Goal: Task Accomplishment & Management: Complete application form

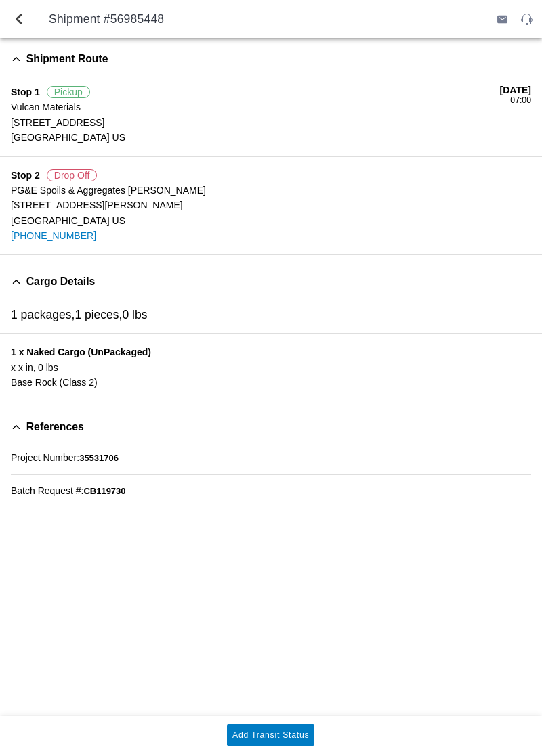
click at [529, 623] on div "Shipment Route Stop 1 Pickup Vulcan Materials [STREET_ADDRESS] [DATE] 07:00 Sto…" at bounding box center [271, 377] width 542 height 678
click at [25, 20] on span "back" at bounding box center [19, 19] width 16 height 32
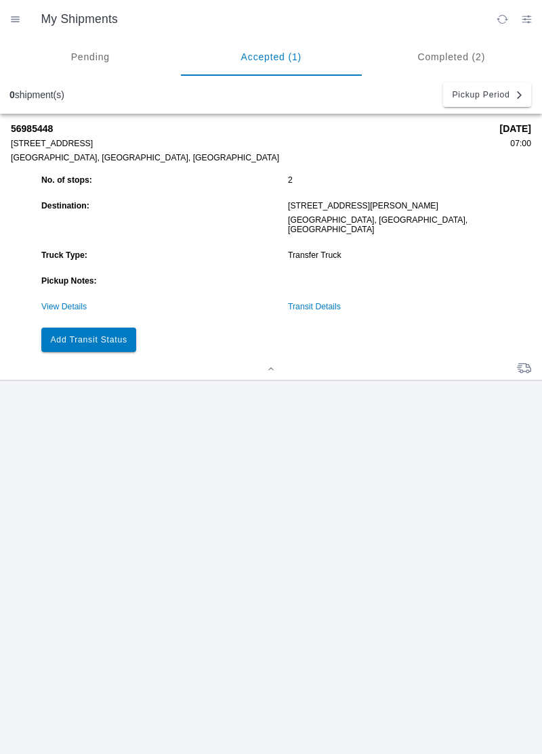
click at [0, 0] on slot "Add Transit Status" at bounding box center [0, 0] width 0 height 0
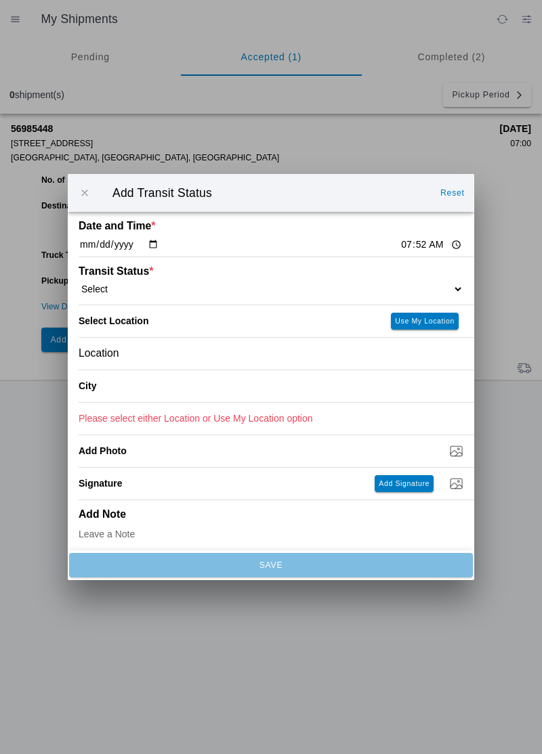
click at [399, 238] on input "07:52" at bounding box center [431, 245] width 64 height 14
type input "07:00"
click at [169, 286] on select "Select Arrive at Drop Off Arrive at Pickup Break Start Break Stop Depart Drop O…" at bounding box center [271, 289] width 385 height 12
select select "ARVPULOC"
click at [167, 353] on div "Location" at bounding box center [271, 354] width 385 height 32
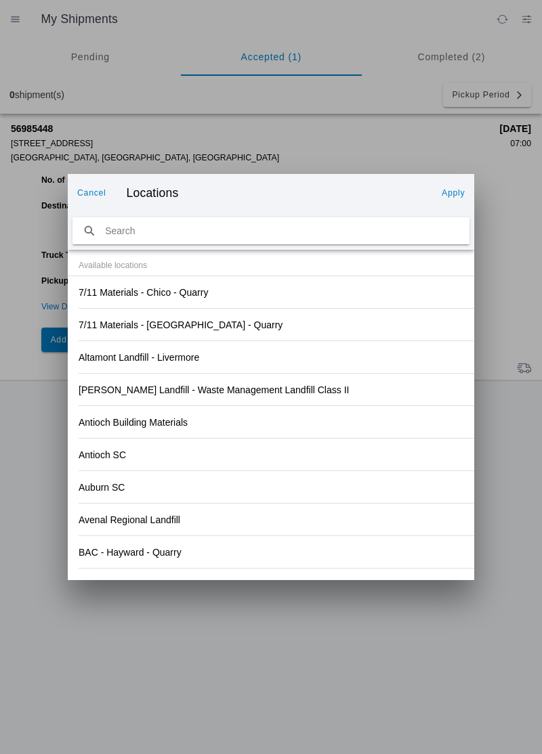
click at [387, 439] on div "Antioch SC" at bounding box center [271, 455] width 385 height 32
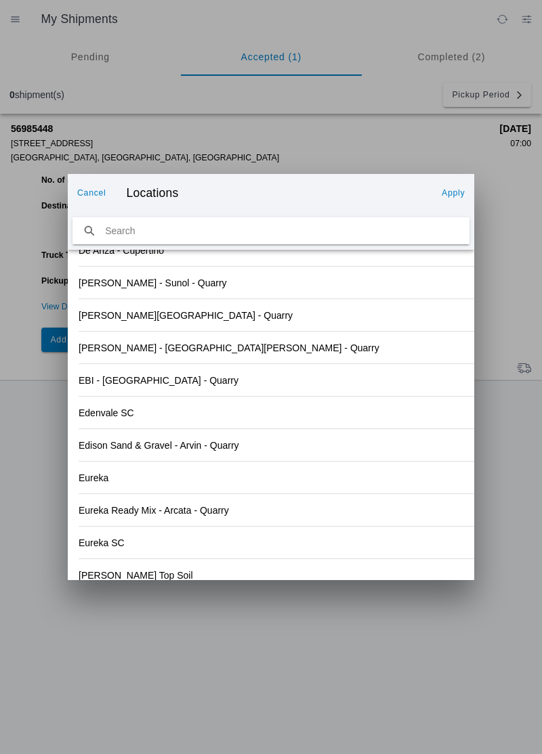
scroll to position [1412, 0]
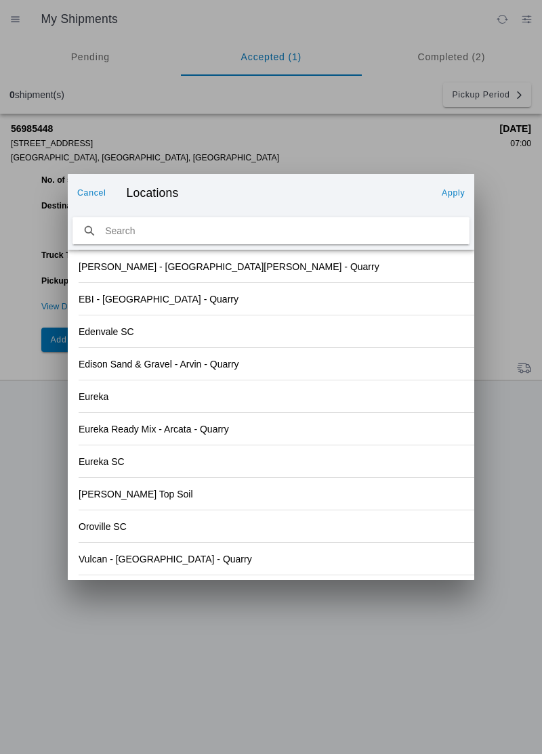
click at [172, 567] on div "Vulcan - [GEOGRAPHIC_DATA] - Quarry" at bounding box center [271, 559] width 385 height 32
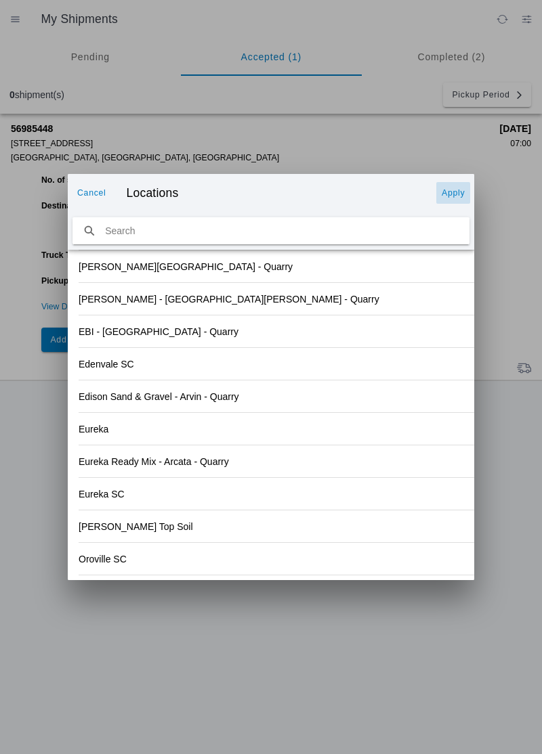
click at [452, 198] on button "Apply" at bounding box center [453, 193] width 34 height 22
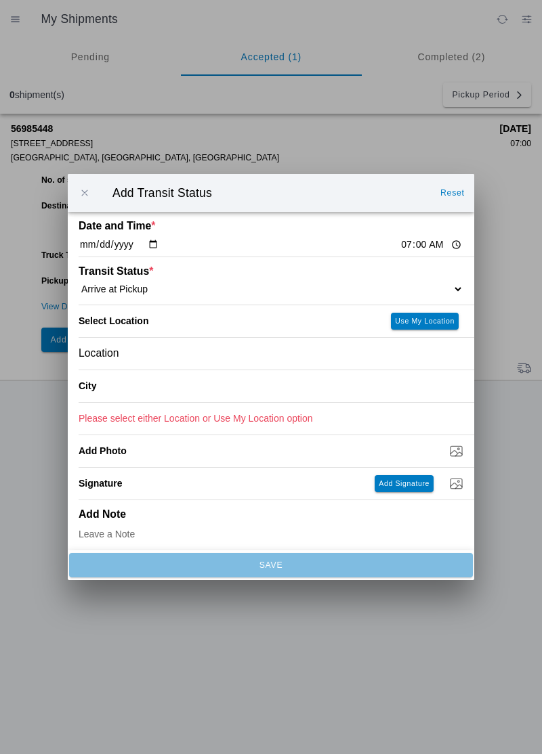
type input "[GEOGRAPHIC_DATA]"
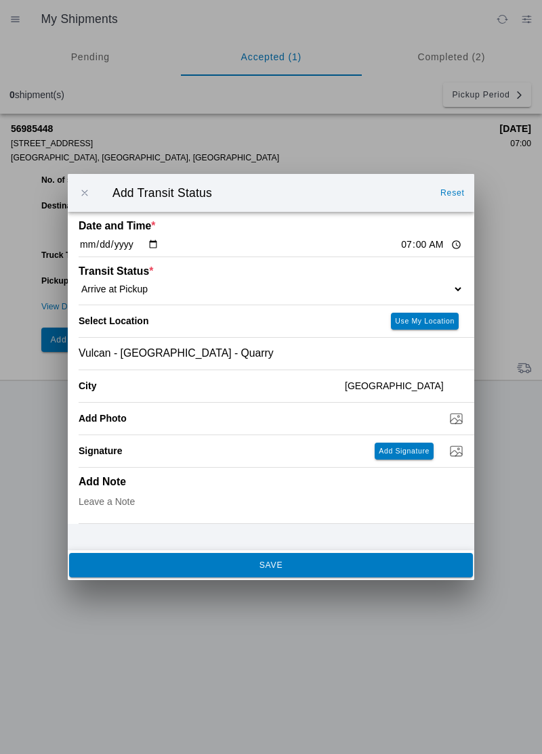
click at [275, 577] on ion-footer "SAVE" at bounding box center [271, 565] width 406 height 30
click at [0, 0] on slot "SAVE" at bounding box center [0, 0] width 0 height 0
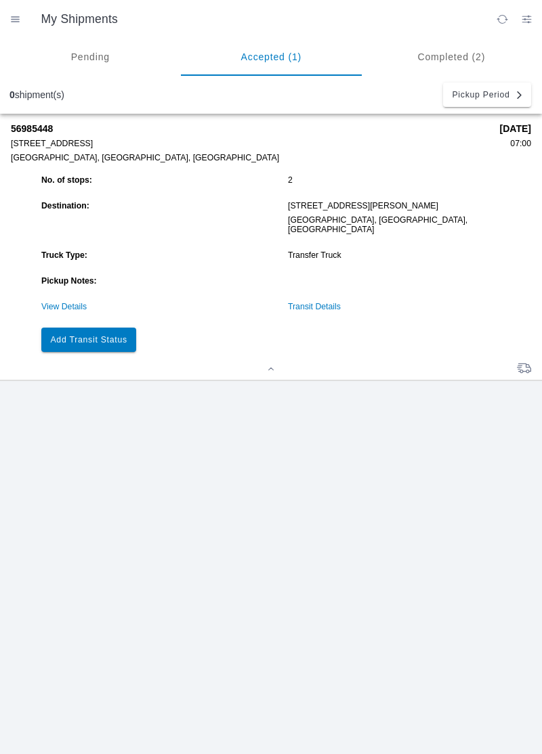
click at [108, 341] on button "Add Transit Status" at bounding box center [88, 340] width 95 height 24
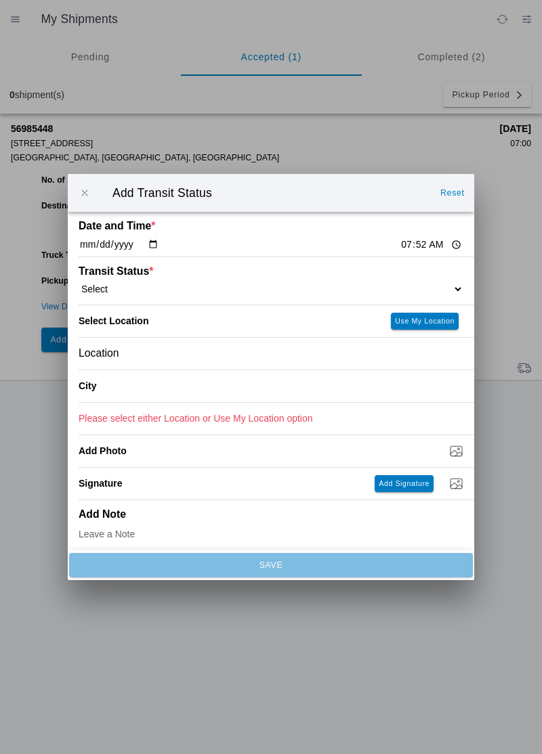
click at [399, 245] on input "07:52" at bounding box center [431, 245] width 64 height 14
type input "07:10"
click at [135, 284] on select "Select Arrive at Drop Off Arrive at Pickup Break Start Break Stop Depart Drop O…" at bounding box center [271, 289] width 385 height 12
select select "DPTPULOC"
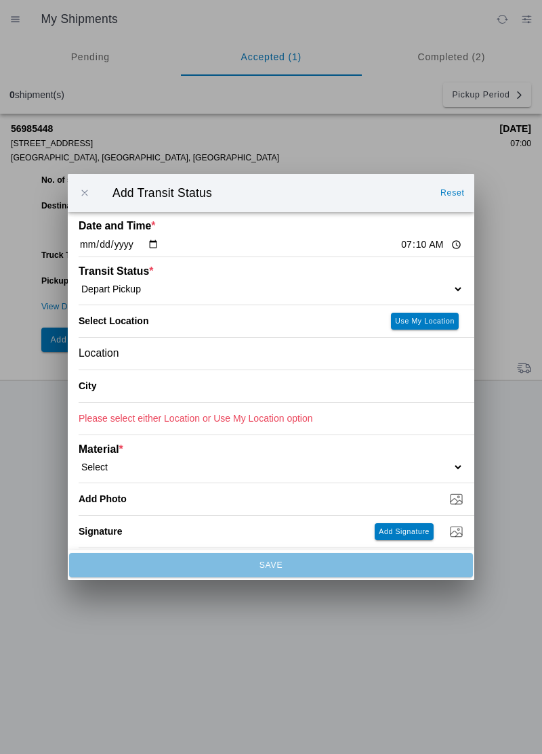
click at [158, 360] on div "Location" at bounding box center [271, 354] width 385 height 32
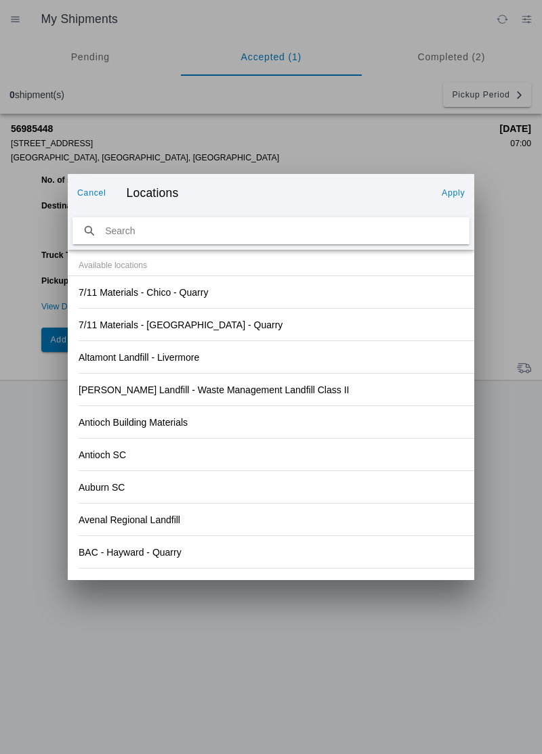
click at [361, 399] on div "[PERSON_NAME] Landfill - Waste Management Landfill Class II" at bounding box center [271, 390] width 385 height 32
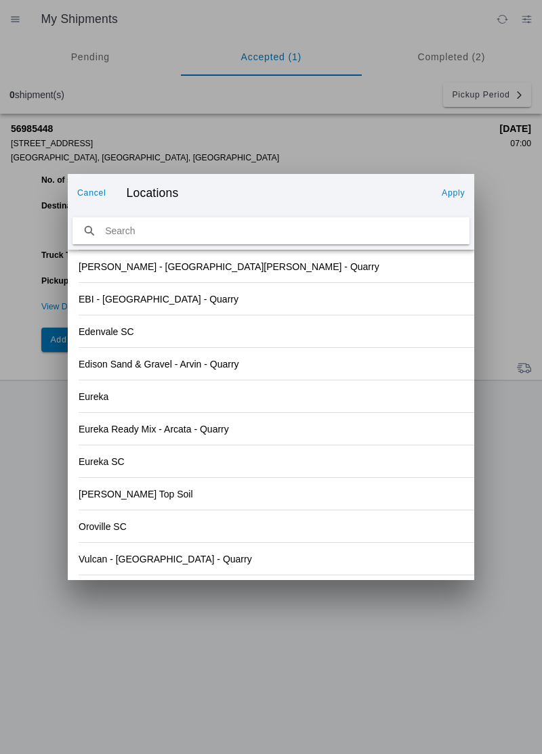
click at [177, 567] on div "Vulcan - [GEOGRAPHIC_DATA] - Quarry" at bounding box center [271, 559] width 385 height 32
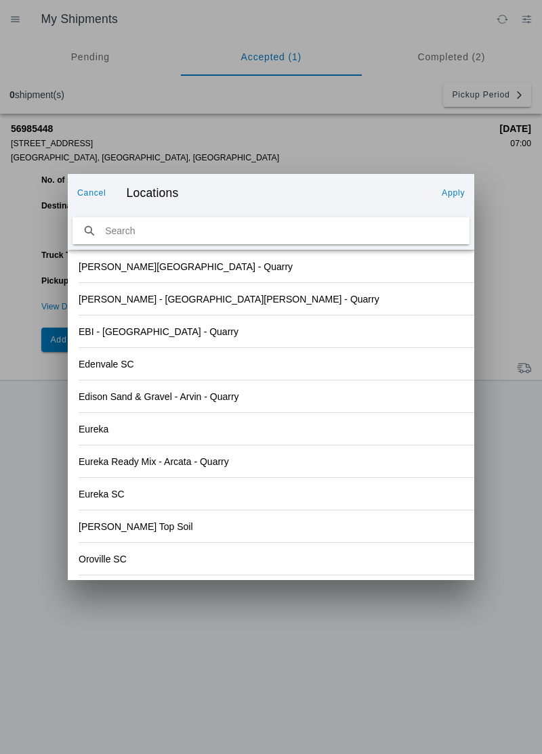
click at [0, 0] on slot "Apply" at bounding box center [0, 0] width 0 height 0
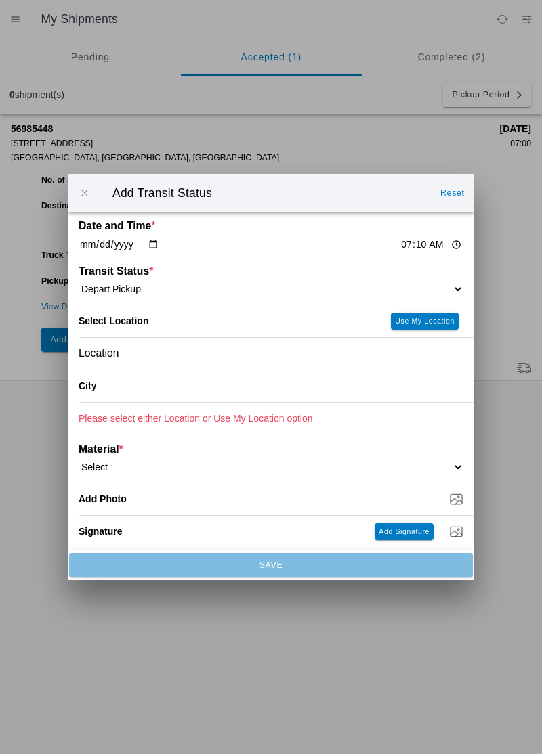
type input "[GEOGRAPHIC_DATA]"
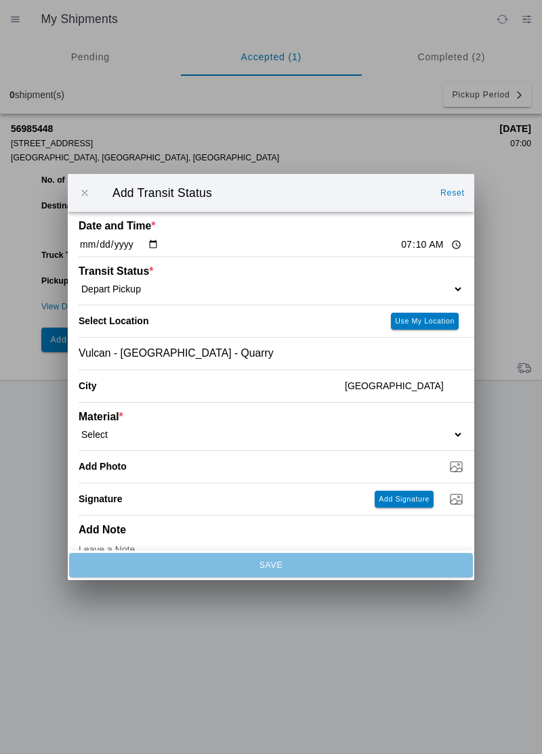
click at [148, 429] on select "Select 1" x 3" Rock 1" x 4" Rock 2" x 4" Rock Asphalt Cold Patch Backfill Spec …" at bounding box center [271, 435] width 385 height 12
select select "708651"
click at [187, 466] on input "Dump / Quarry Tag *" at bounding box center [276, 466] width 395 height 15
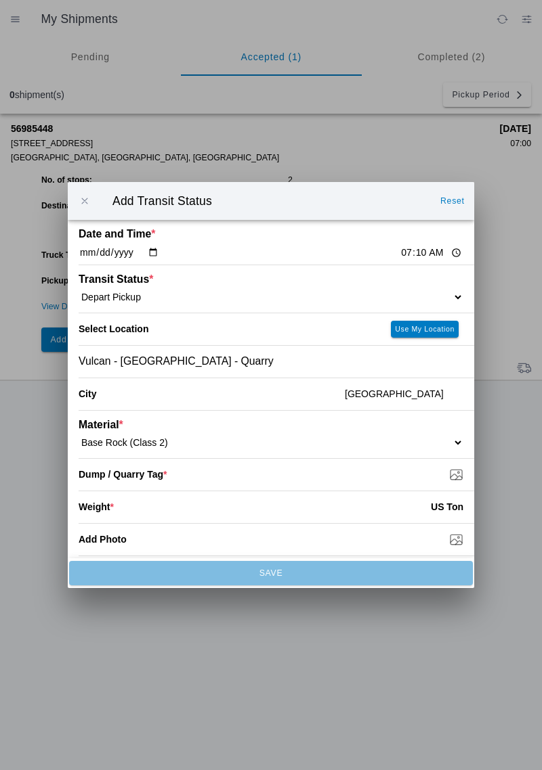
type input "C:\fakepath\17593303782485902856170535602611.jpg"
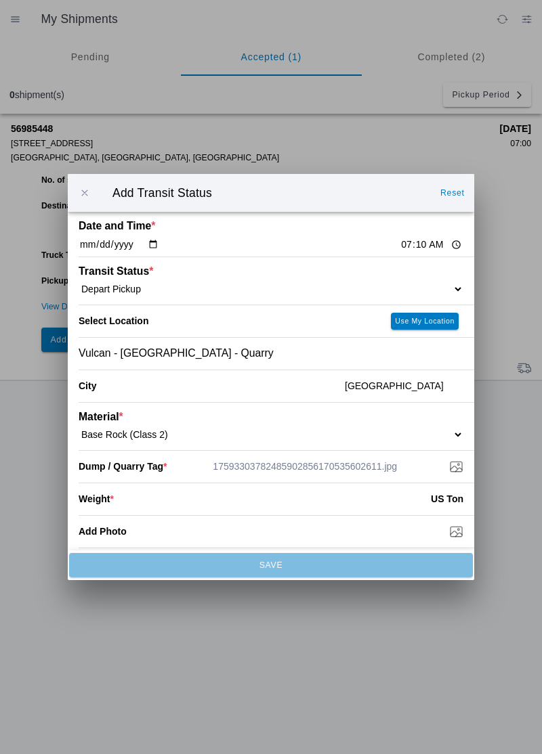
click at [129, 502] on input "number" at bounding box center [272, 499] width 317 height 30
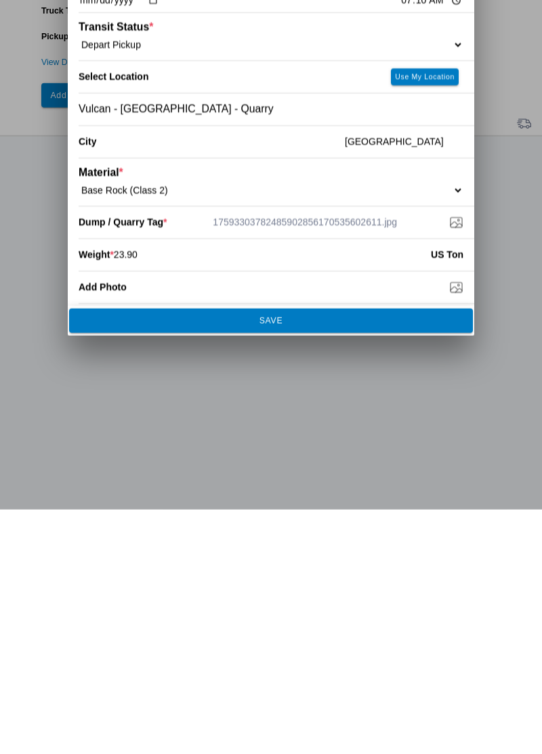
type input "23.90"
click at [0, 0] on slot "SAVE" at bounding box center [0, 0] width 0 height 0
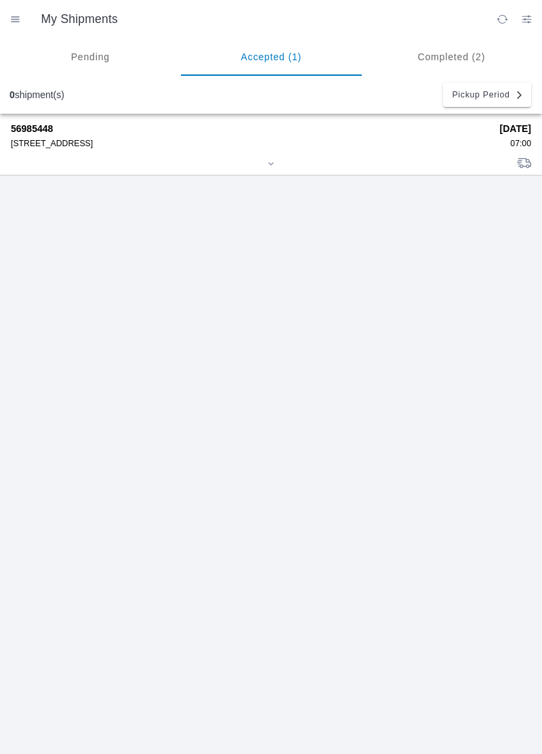
click at [111, 141] on div "[STREET_ADDRESS]" at bounding box center [250, 143] width 479 height 9
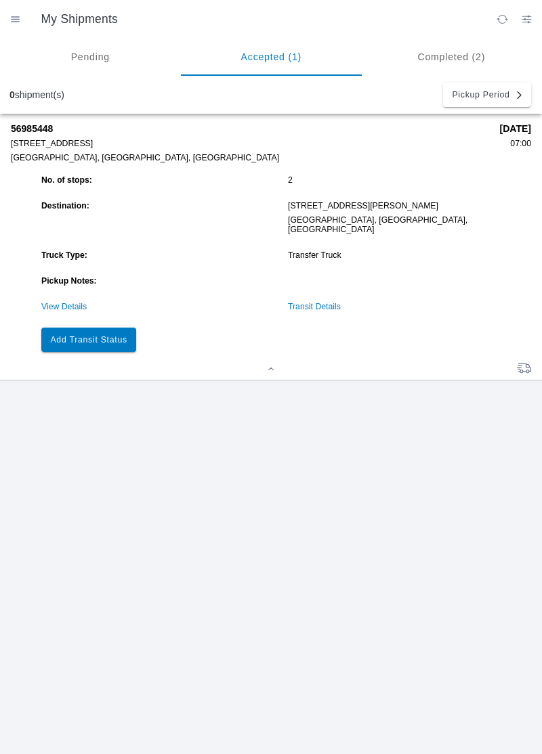
click at [0, 0] on slot "Add Transit Status" at bounding box center [0, 0] width 0 height 0
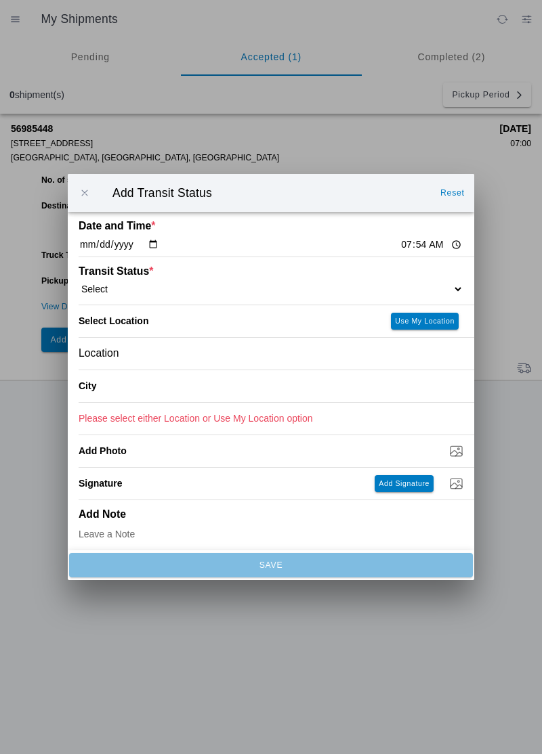
click at [399, 240] on input "07:54" at bounding box center [431, 245] width 64 height 14
type input "07:33"
click at [126, 283] on select "Select Arrive at Drop Off Arrive at Pickup Break Start Break Stop Depart Drop O…" at bounding box center [271, 289] width 385 height 12
select select "ARVDLVLOC"
click at [152, 348] on div "Location" at bounding box center [271, 354] width 385 height 32
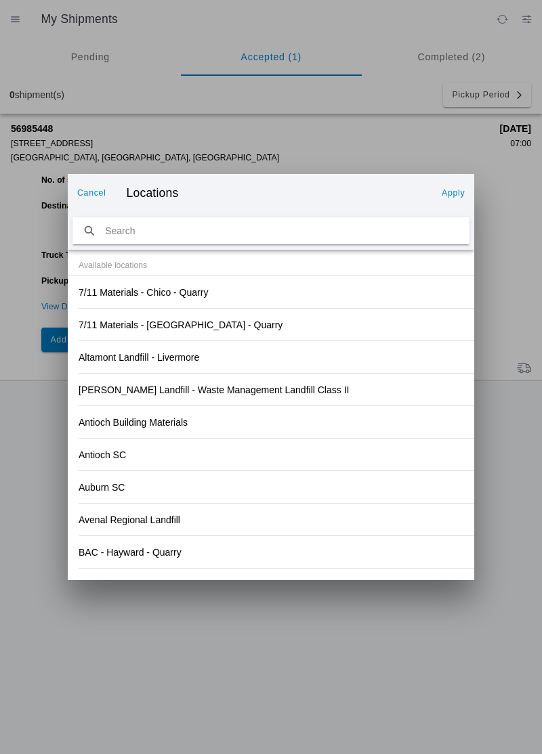
click at [391, 391] on div "[PERSON_NAME] Landfill - Waste Management Landfill Class II" at bounding box center [271, 390] width 385 height 32
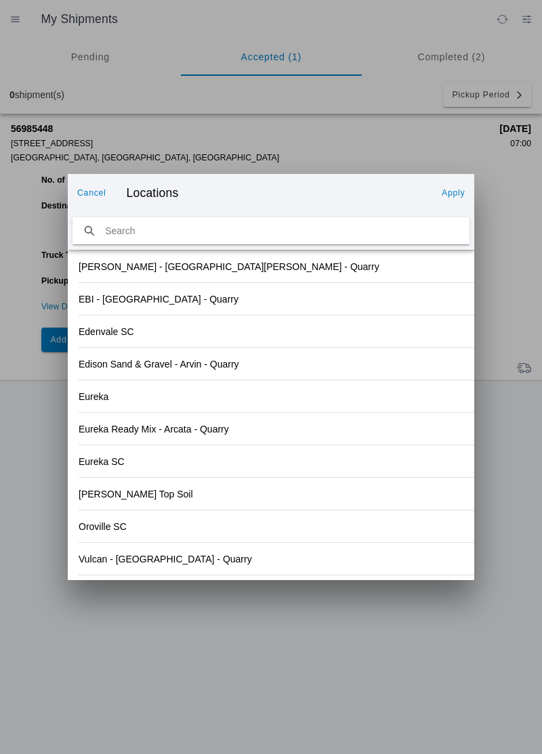
click at [0, 0] on slot "Apply" at bounding box center [0, 0] width 0 height 0
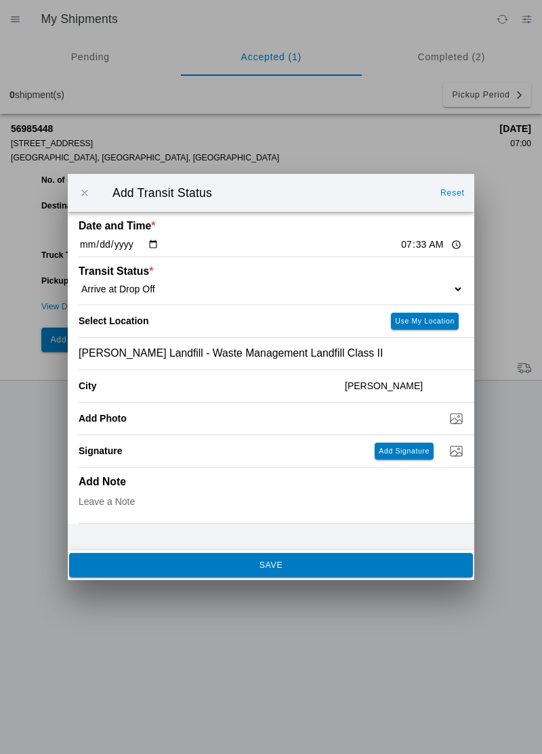
click at [238, 343] on div "[PERSON_NAME] Landfill - Waste Management Landfill Class II" at bounding box center [271, 354] width 385 height 32
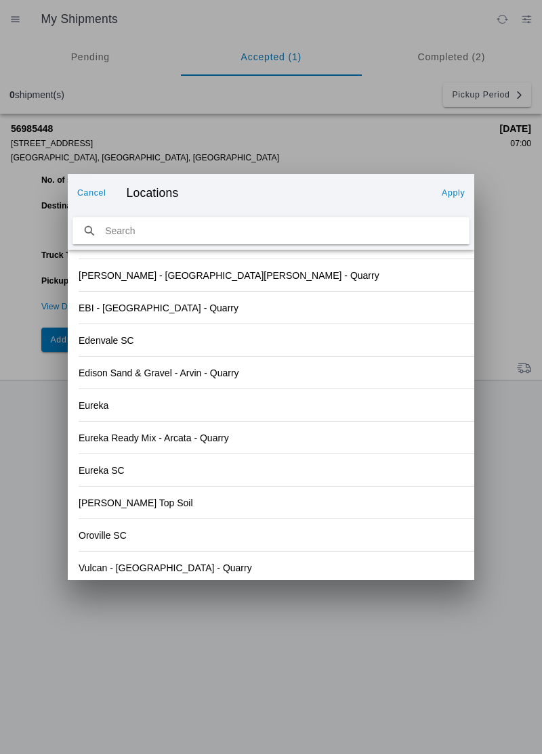
scroll to position [1391, 0]
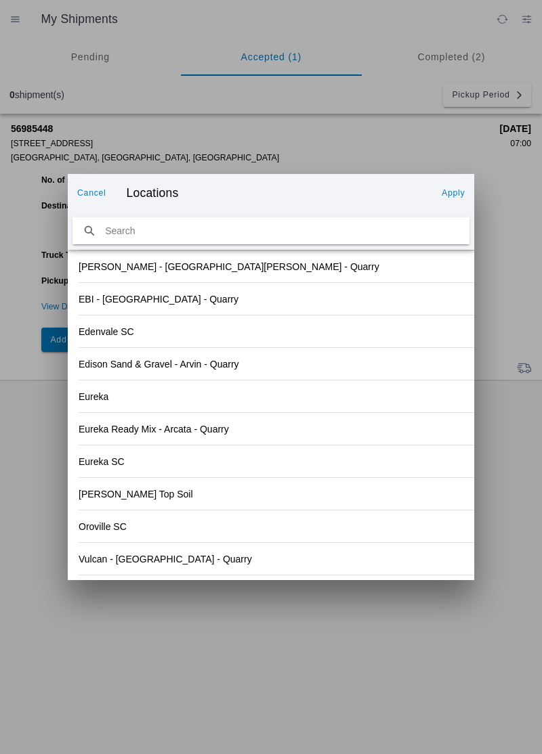
click at [355, 467] on div "Eureka SC" at bounding box center [271, 461] width 385 height 32
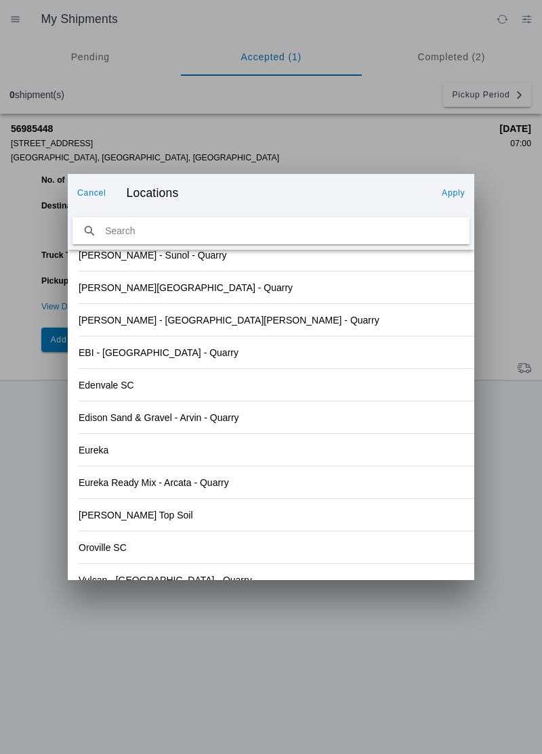
scroll to position [1412, 0]
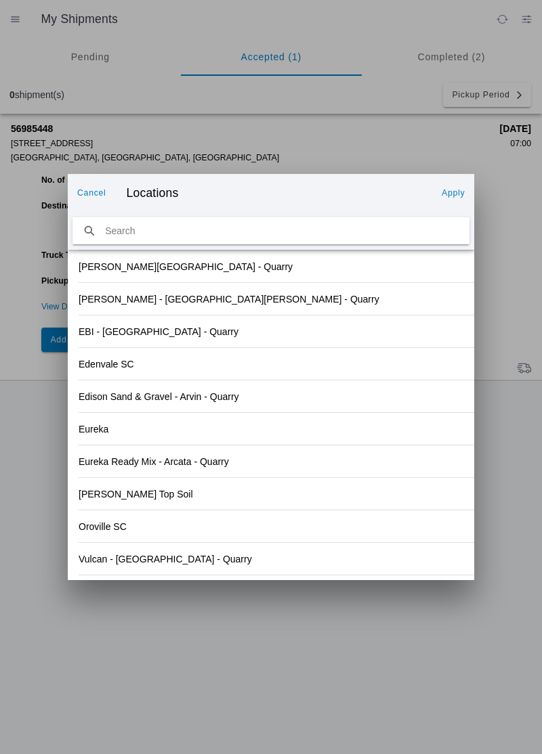
click at [133, 527] on div "Oroville SC" at bounding box center [271, 526] width 385 height 32
click at [0, 0] on slot "Apply" at bounding box center [0, 0] width 0 height 0
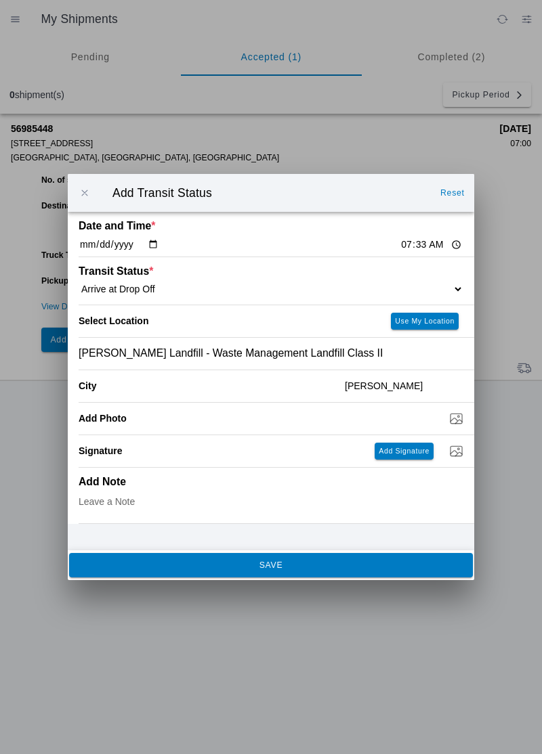
type input "[GEOGRAPHIC_DATA]"
click at [309, 568] on span "SAVE" at bounding box center [270, 565] width 385 height 8
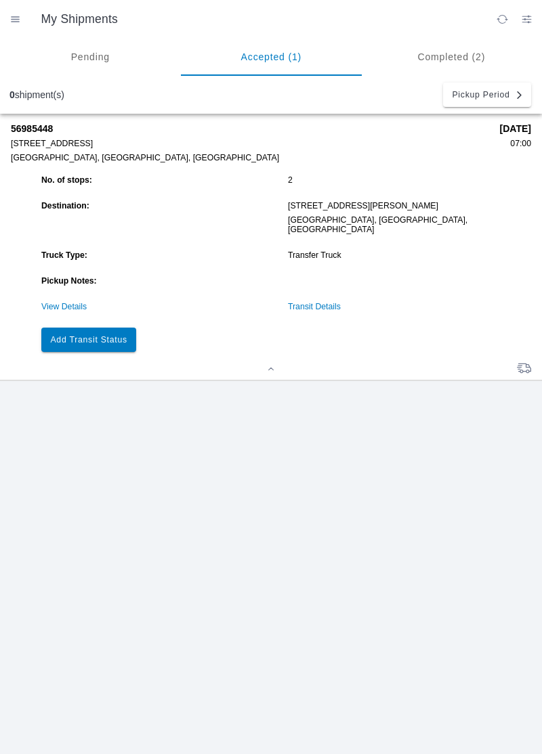
click at [107, 328] on button "Add Transit Status" at bounding box center [88, 340] width 95 height 24
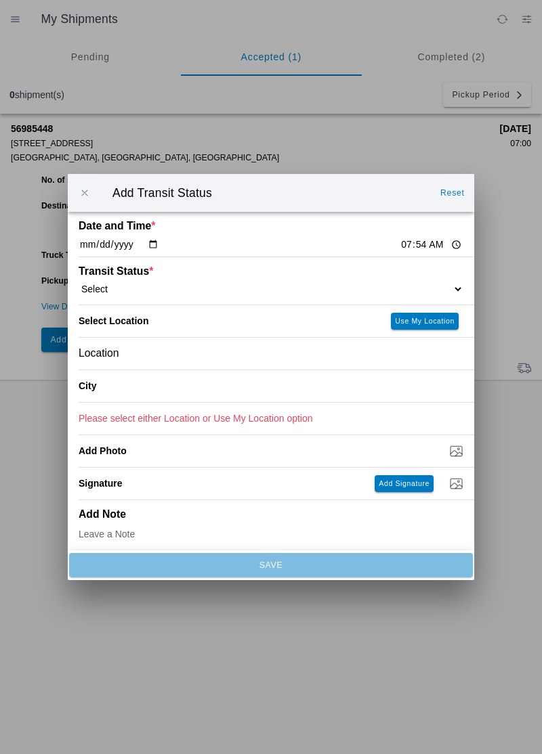
click at [399, 240] on input "07:54" at bounding box center [431, 245] width 64 height 14
type input "07:50"
click at [118, 286] on select "Select Arrive at Drop Off Arrive at Pickup Break Start Break Stop Depart Drop O…" at bounding box center [271, 289] width 385 height 12
click at [467, 546] on div "Add Note" at bounding box center [276, 528] width 395 height 56
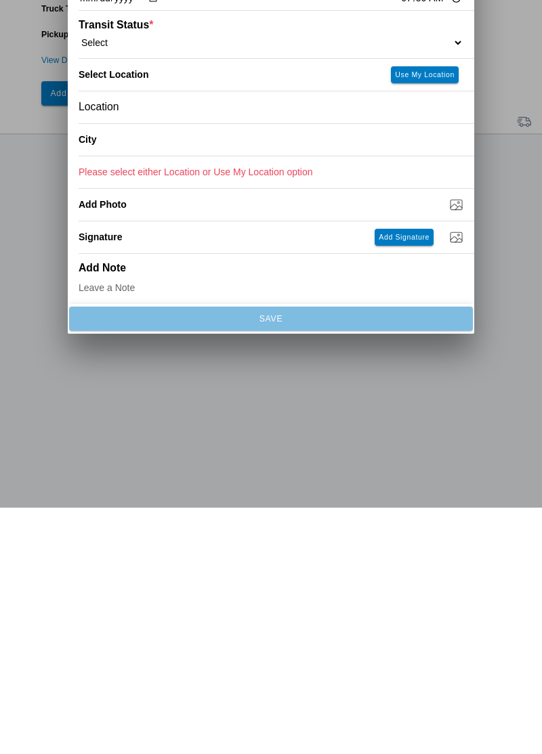
click at [324, 489] on div "Signature" at bounding box center [221, 484] width 285 height 32
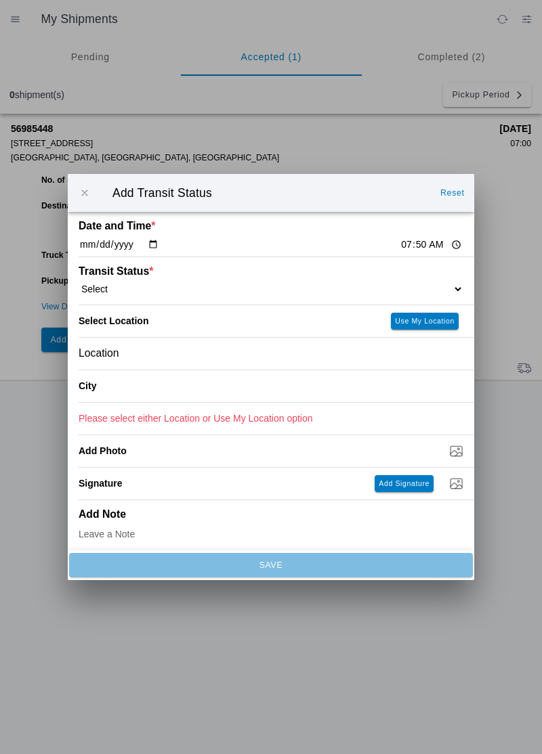
click at [172, 288] on select "Select Arrive at Drop Off Arrive at Pickup Break Start Break Stop Depart Drop O…" at bounding box center [271, 289] width 385 height 12
select select "DPTDLVLOC"
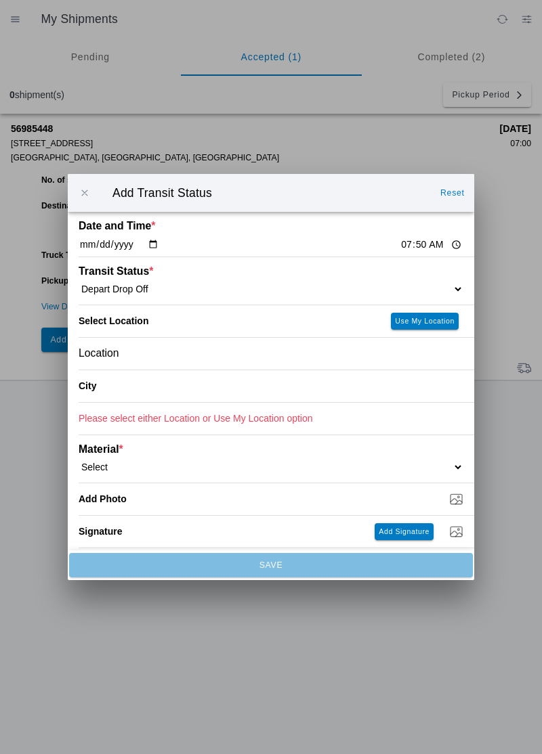
click at [165, 353] on div "Location" at bounding box center [271, 354] width 385 height 32
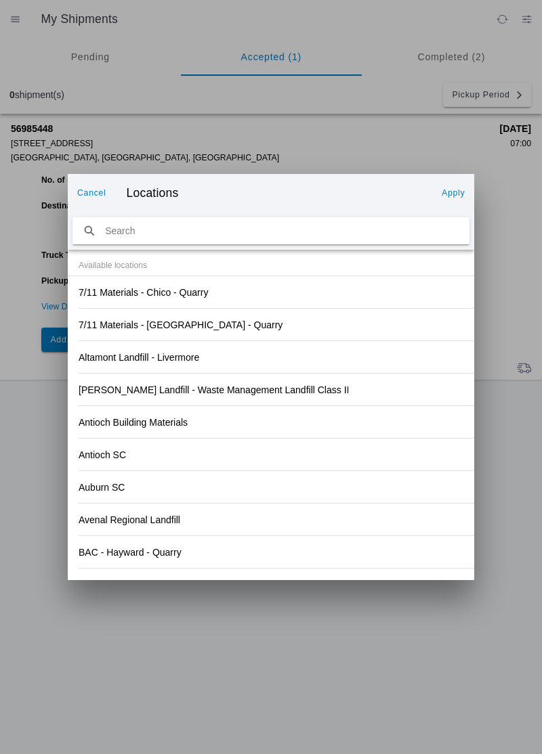
click at [315, 460] on div "Antioch SC" at bounding box center [271, 455] width 385 height 32
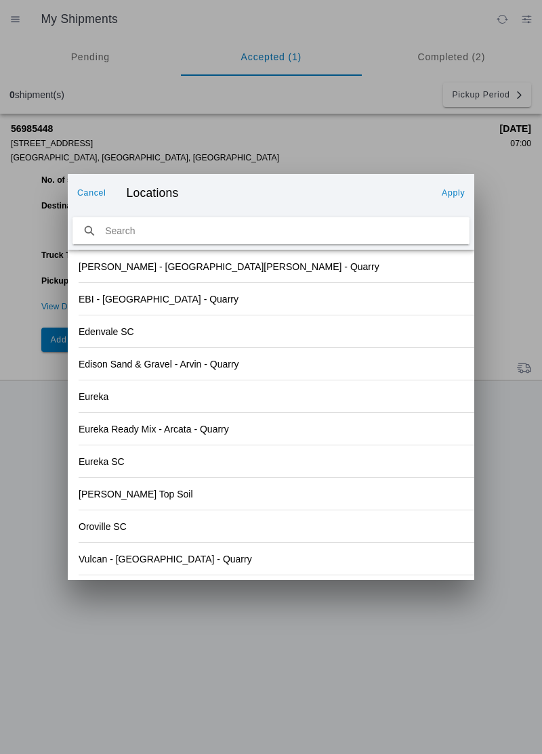
click at [0, 0] on slot "Oroville SC" at bounding box center [0, 0] width 0 height 0
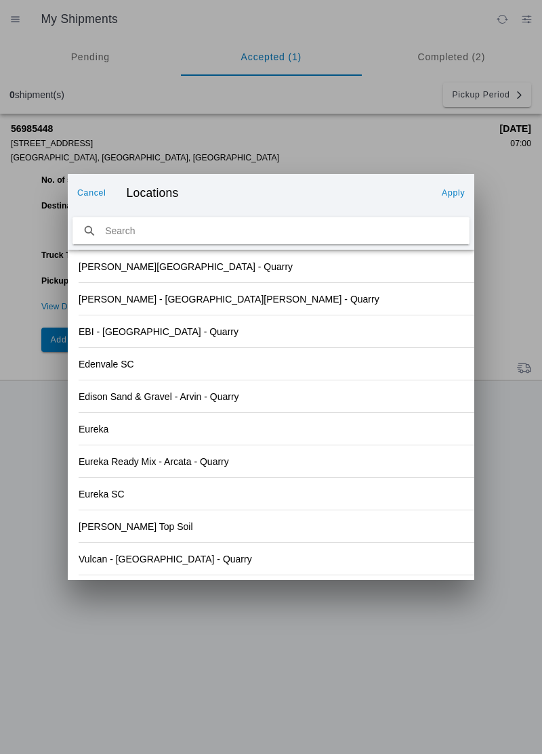
click at [448, 200] on button "Apply" at bounding box center [453, 193] width 34 height 22
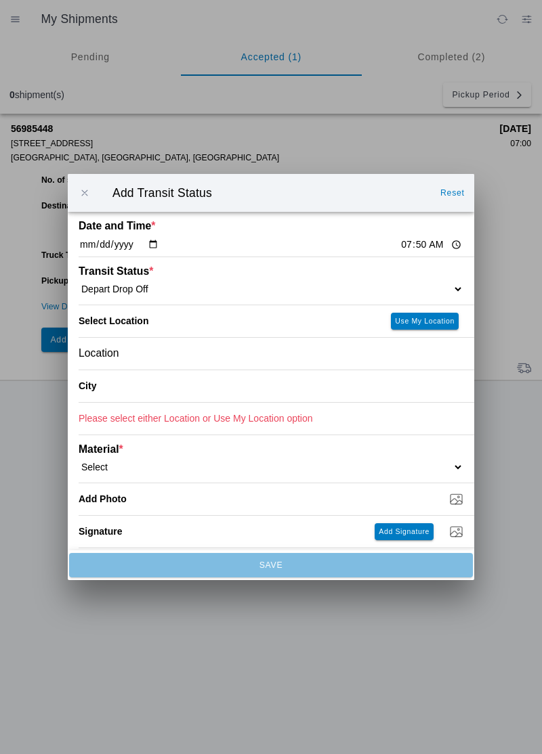
type input "[GEOGRAPHIC_DATA]"
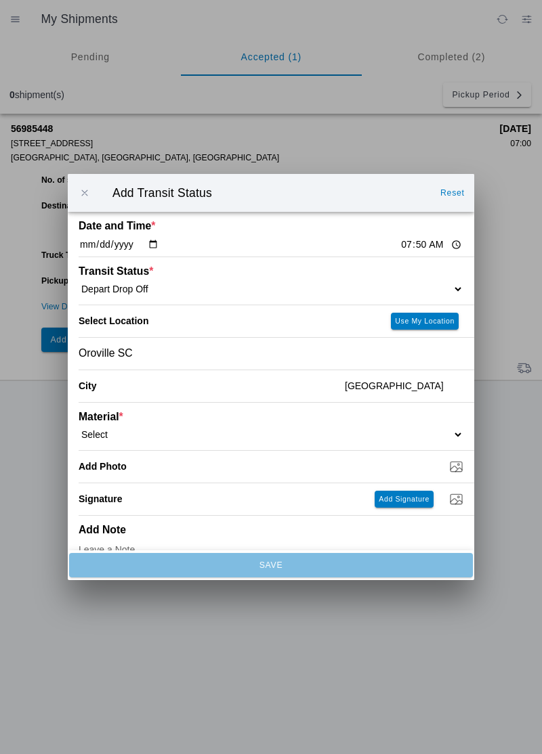
click at [179, 429] on select "Select 1" x 3" Rock 1" x 4" Rock 2" x 4" Rock Asphalt Cold Patch Backfill Spec …" at bounding box center [271, 435] width 385 height 12
select select "708651"
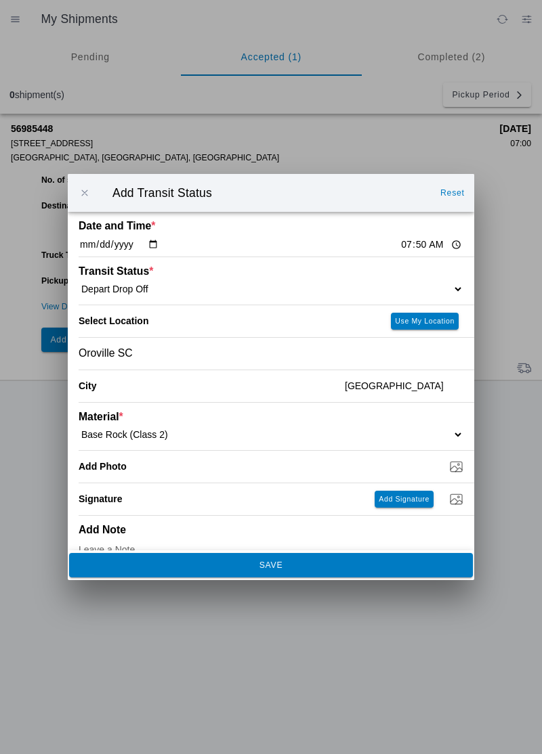
click at [287, 571] on button "SAVE" at bounding box center [270, 565] width 403 height 24
